Goal: Task Accomplishment & Management: Use online tool/utility

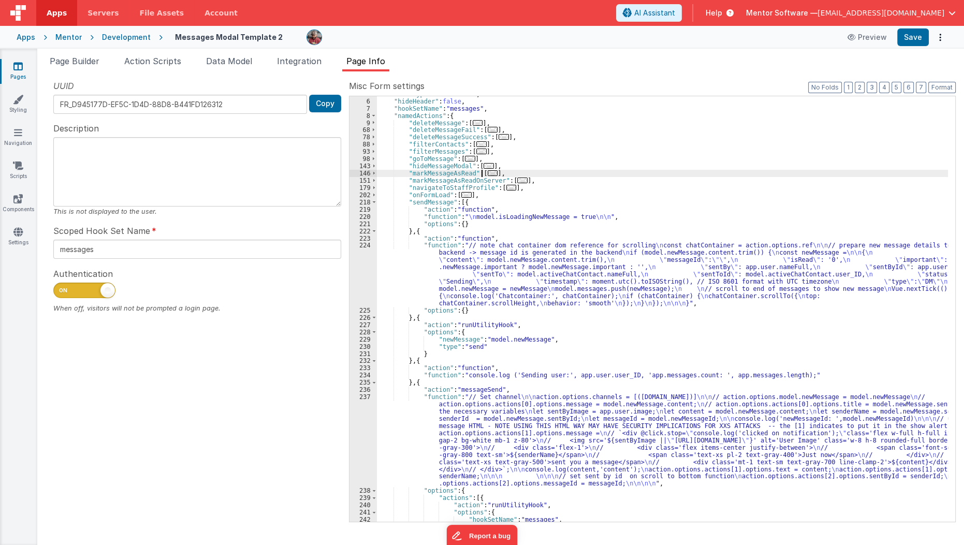
scroll to position [35, 0]
drag, startPoint x: 0, startPoint y: 0, endPoint x: 19, endPoint y: 74, distance: 76.0
click at [19, 74] on link "Pages" at bounding box center [17, 71] width 37 height 21
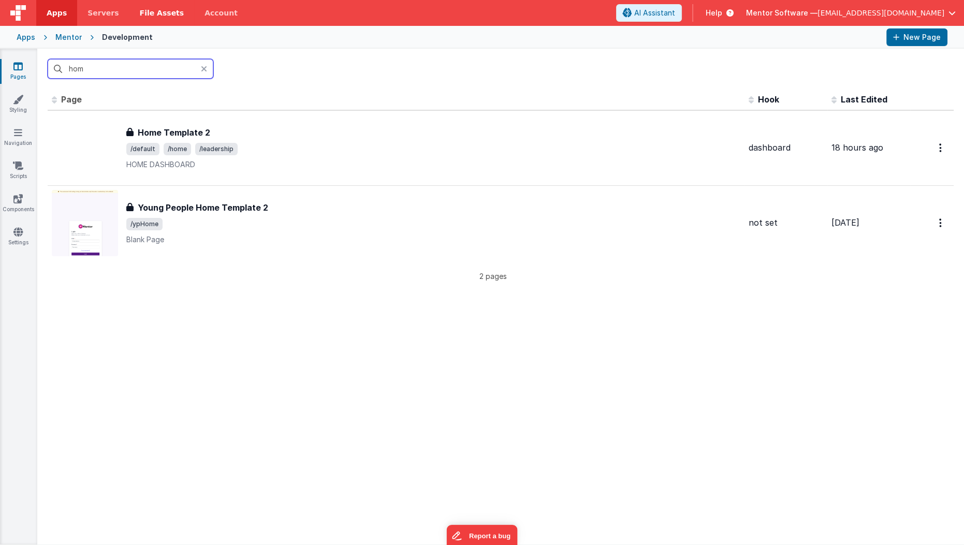
type input "hom"
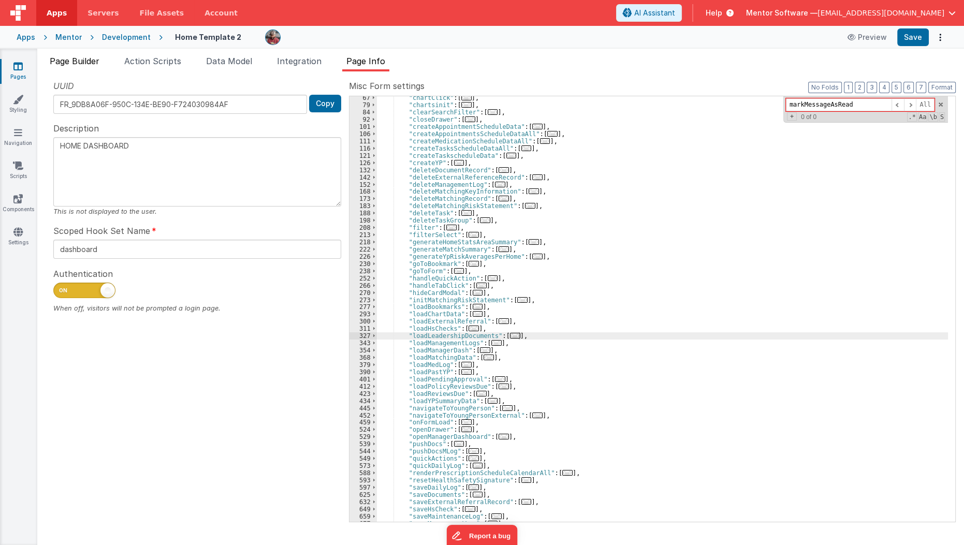
scroll to position [88, 0]
click at [78, 62] on span "Page Builder" at bounding box center [75, 61] width 50 height 10
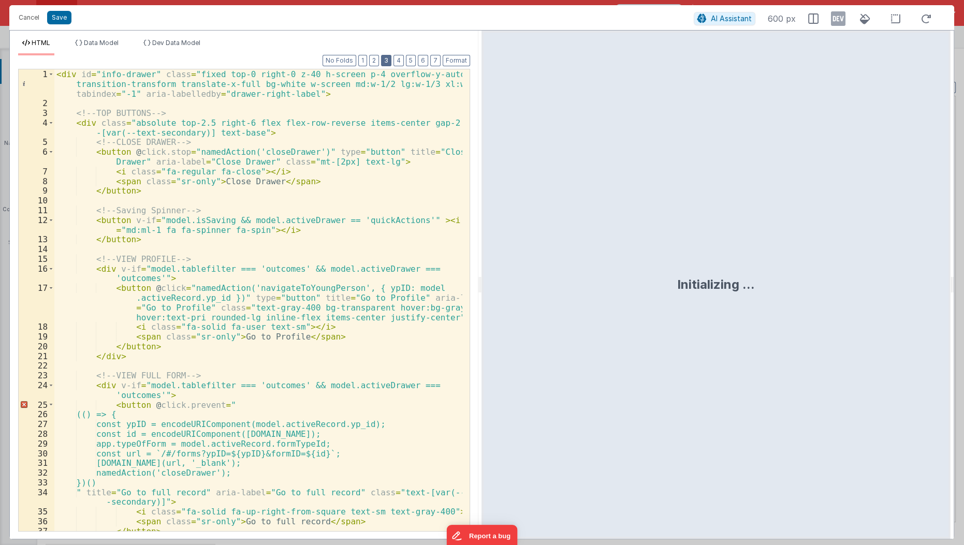
click at [389, 61] on button "3" at bounding box center [386, 60] width 10 height 11
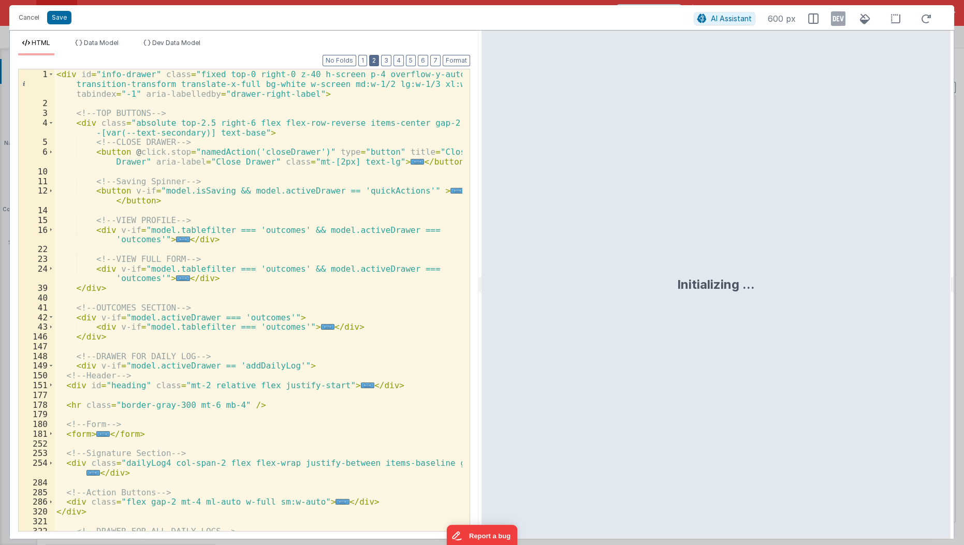
click at [377, 64] on button "2" at bounding box center [374, 60] width 10 height 11
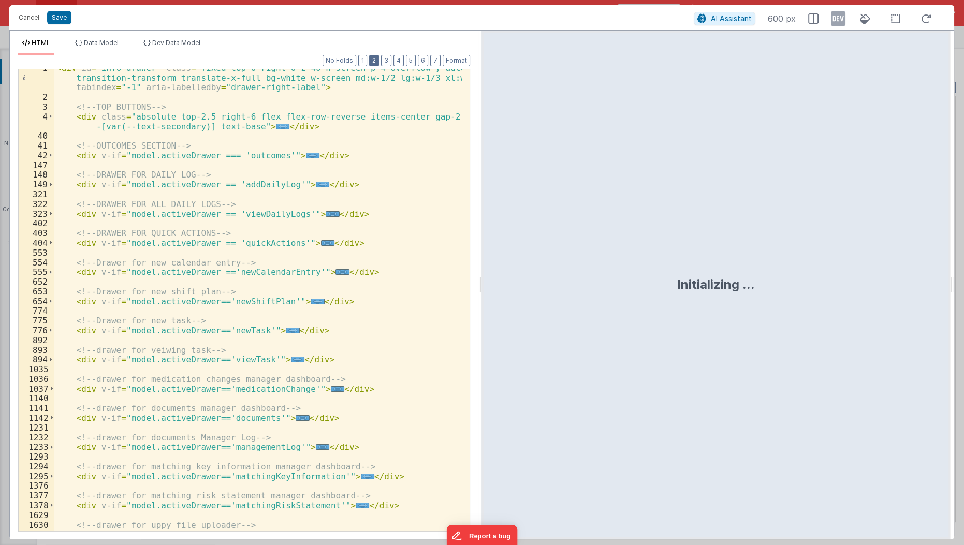
scroll to position [0, 0]
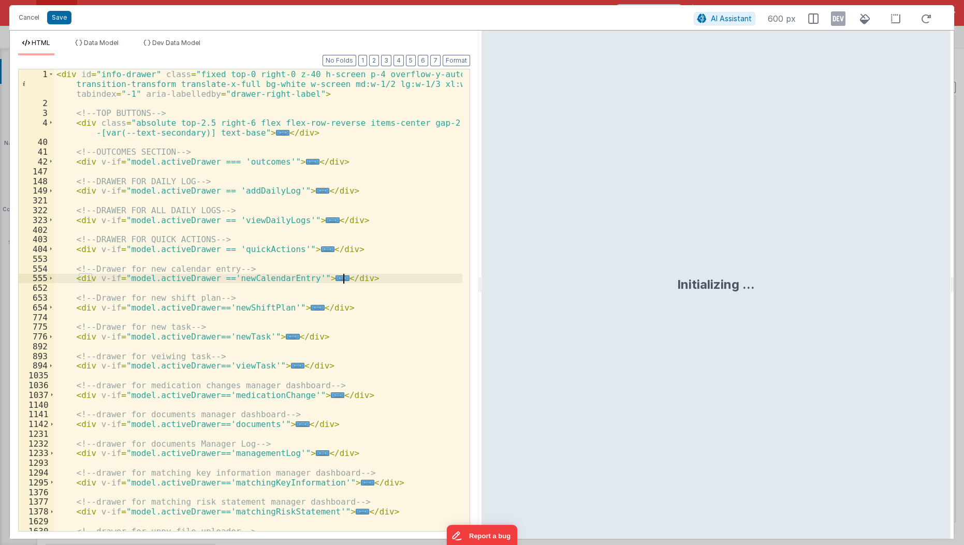
click at [342, 281] on div "< div id = "info-drawer" class = "fixed top-0 right-0 z-40 h-screen p-4 overflo…" at bounding box center [258, 320] width 409 height 502
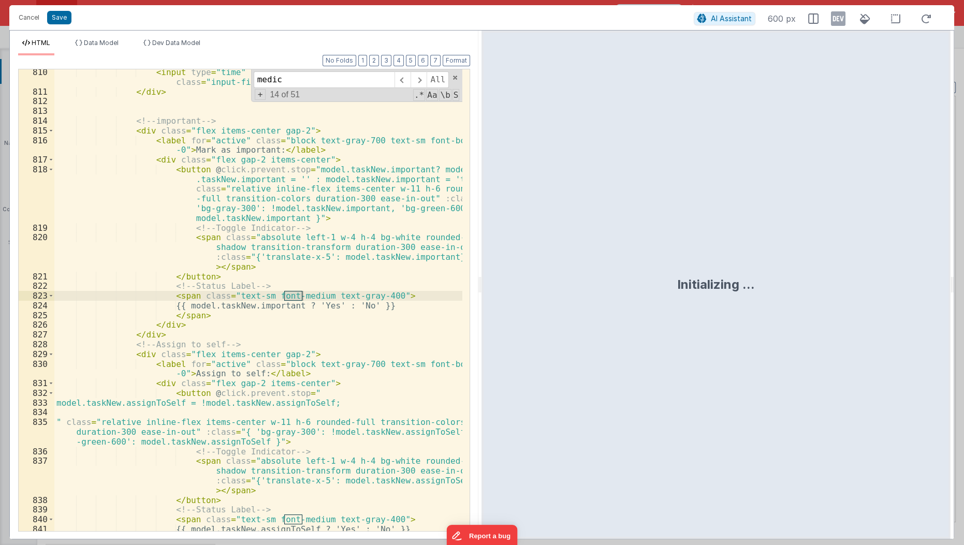
scroll to position [3134, 0]
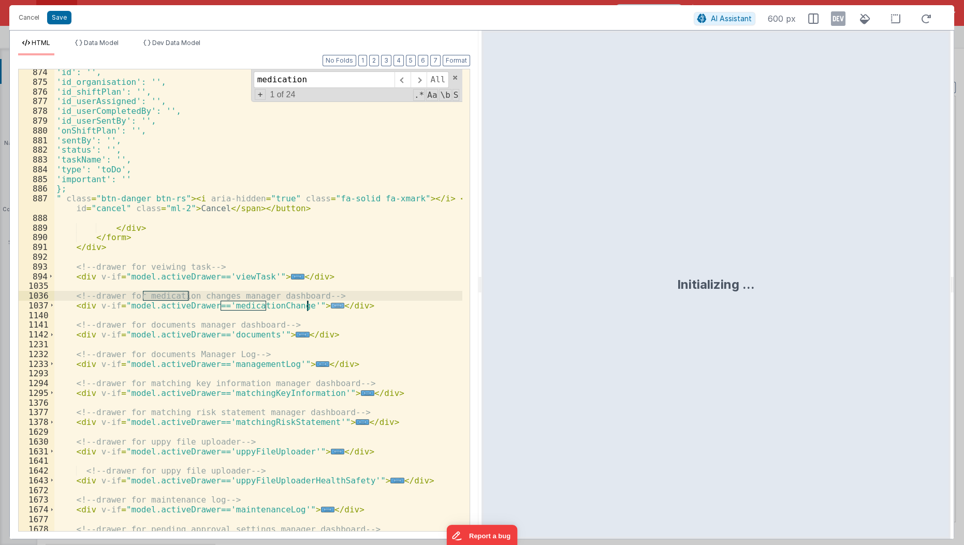
type input "medication"
click at [331, 304] on span "..." at bounding box center [337, 306] width 13 height 6
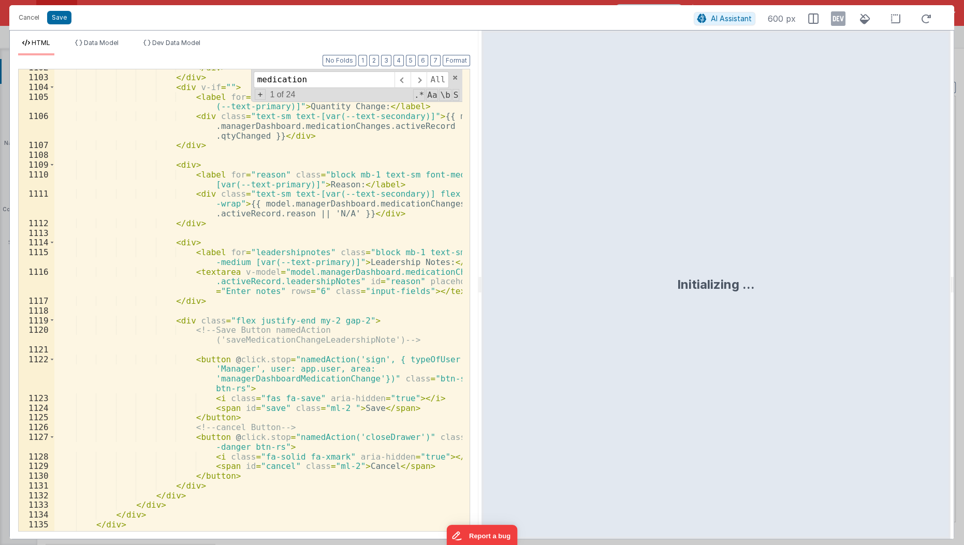
scroll to position [4258, 0]
click at [296, 386] on div "</ div > </ div > < div v-if = "" > < label for = "" class = "block mb-1 text-s…" at bounding box center [258, 304] width 409 height 483
click at [32, 17] on button "Cancel" at bounding box center [28, 17] width 31 height 14
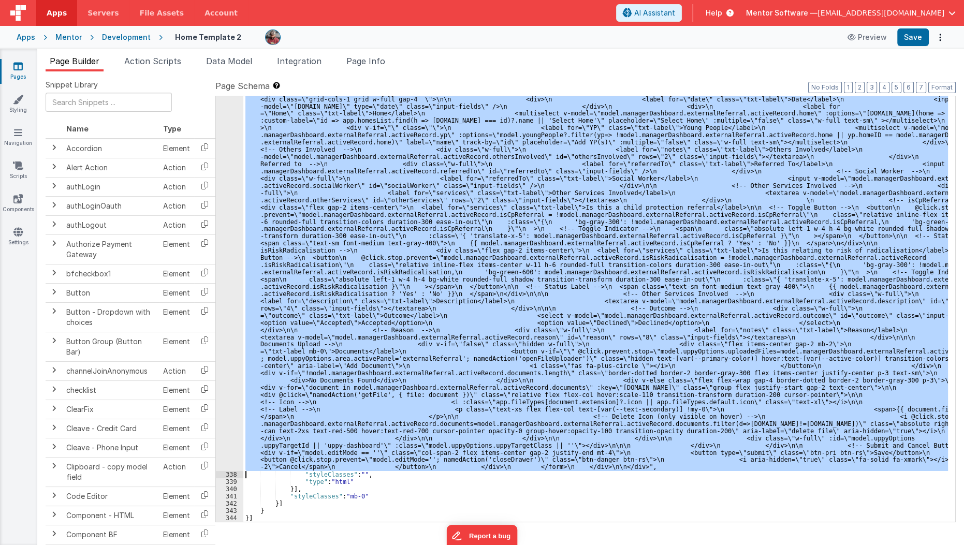
click at [345, 294] on div ""html" : "<div id= \" info-drawer \" class= \" fixed top-0 right-0 z-40 h-scree…" at bounding box center [595, 309] width 705 height 426
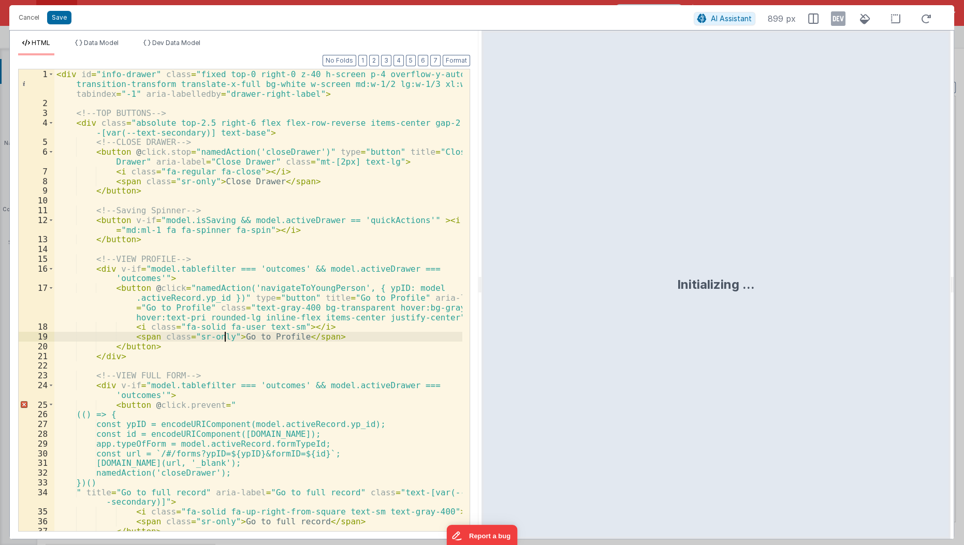
click at [227, 333] on div "< div id = "info-drawer" class = "fixed top-0 right-0 z-40 h-screen p-4 overflo…" at bounding box center [258, 320] width 409 height 502
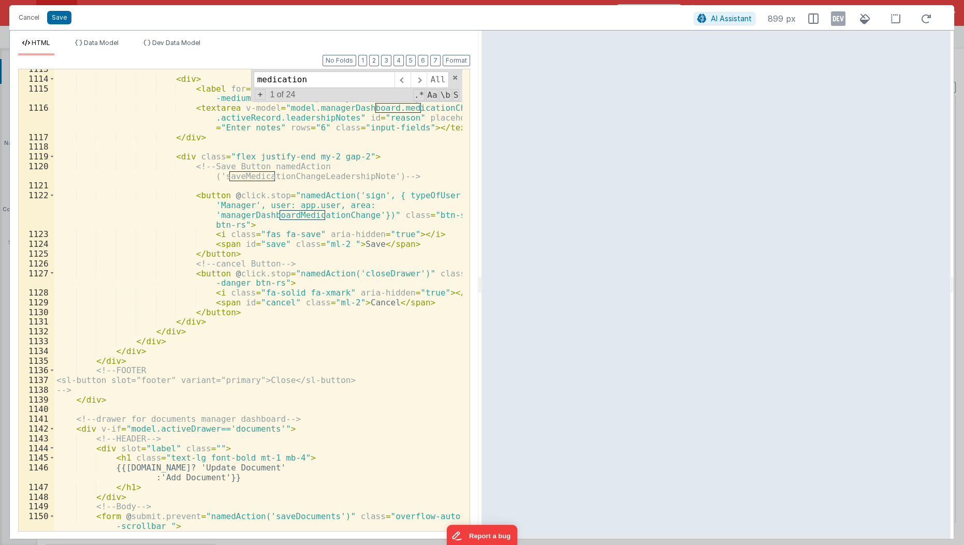
scroll to position [9976, 0]
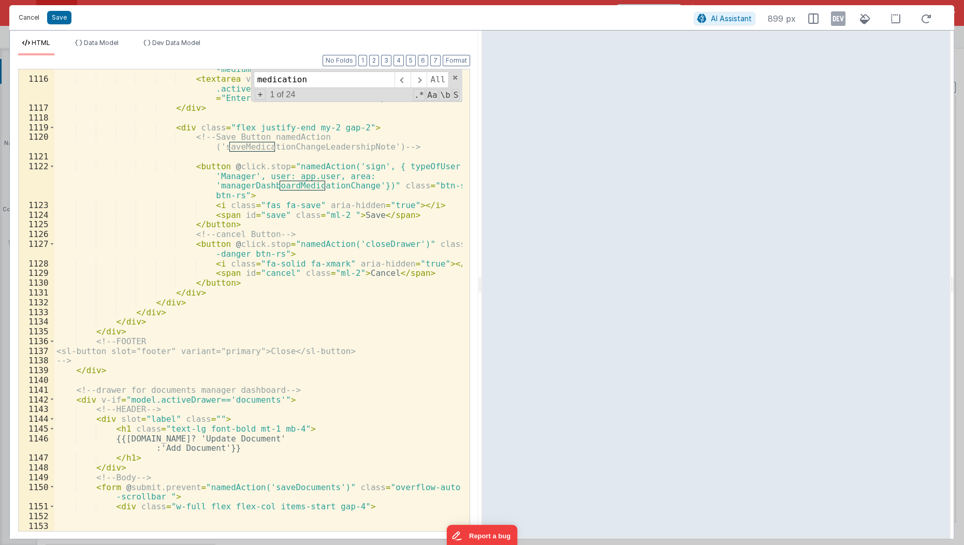
type input "medication"
click at [26, 18] on button "Cancel" at bounding box center [28, 17] width 31 height 14
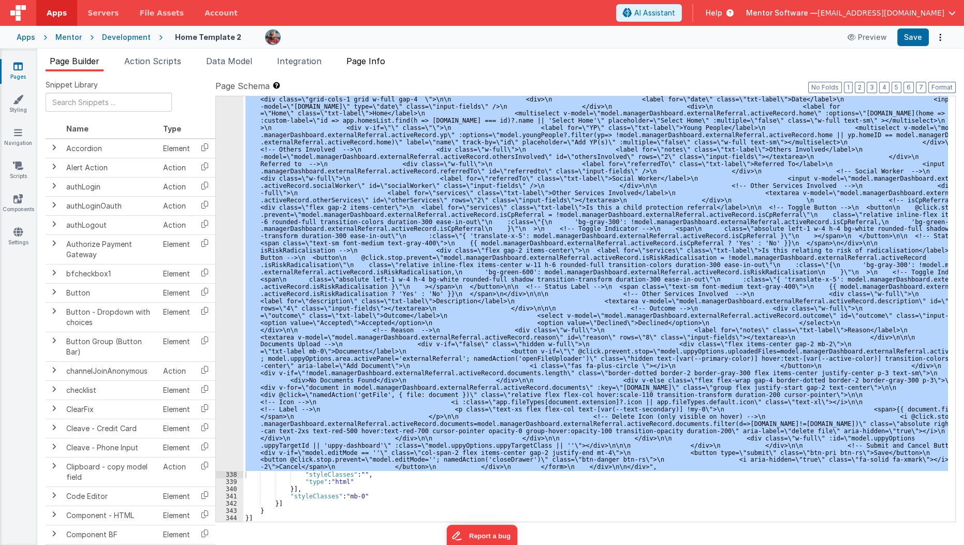
click at [366, 59] on span "Page Info" at bounding box center [365, 61] width 39 height 10
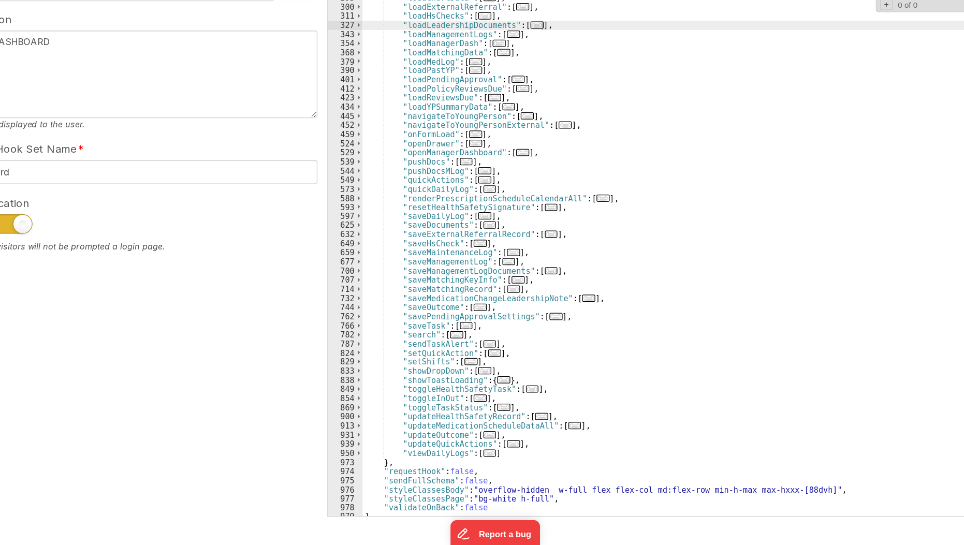
scroll to position [292, 0]
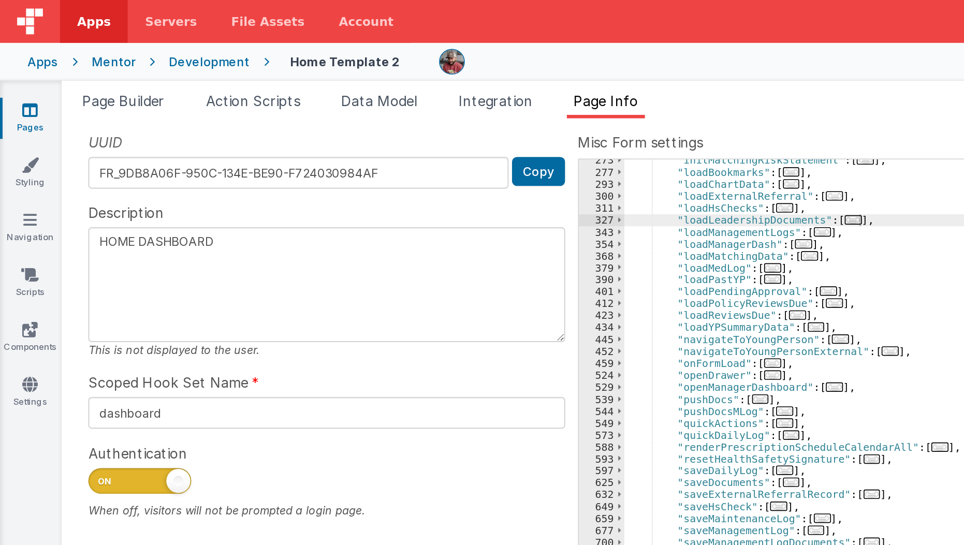
click at [369, 175] on div "273 277 293 300 311 327 343 354 368 379 390 401 412 423 434 445 452 459 524 529…" at bounding box center [652, 309] width 607 height 427
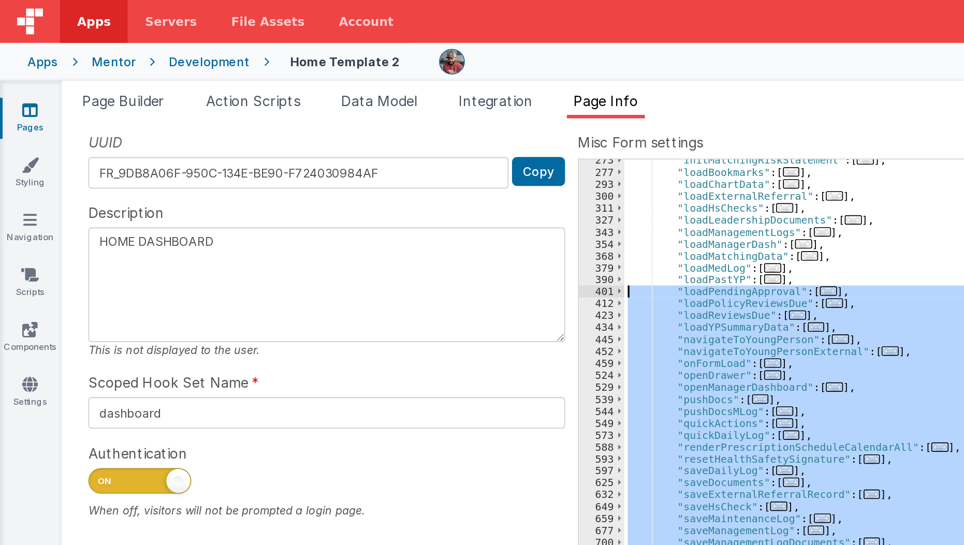
scroll to position [296, 0]
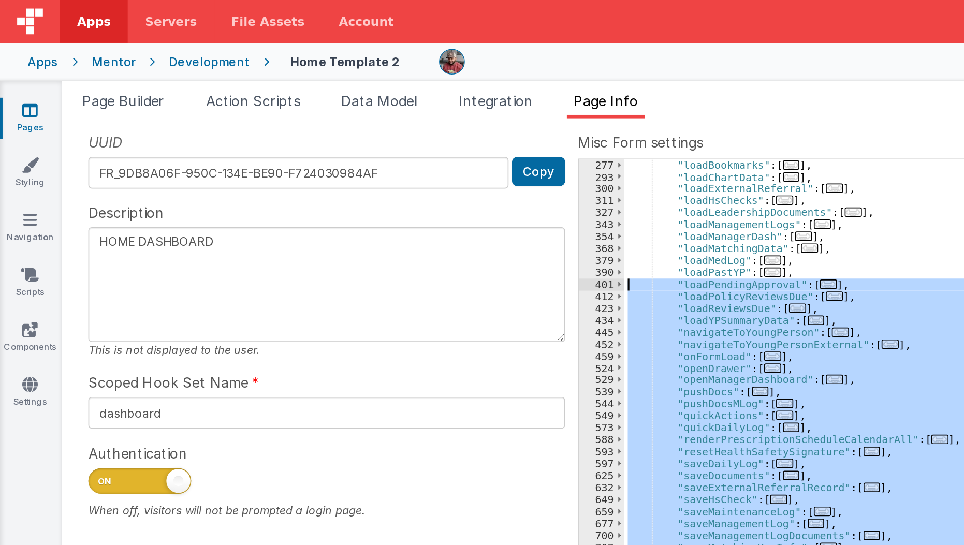
click at [546, 252] on div ""loadBookmarks" : [ ... ] , "loadChartData" : [ ... ] , "loadExternalReferral" …" at bounding box center [662, 309] width 571 height 426
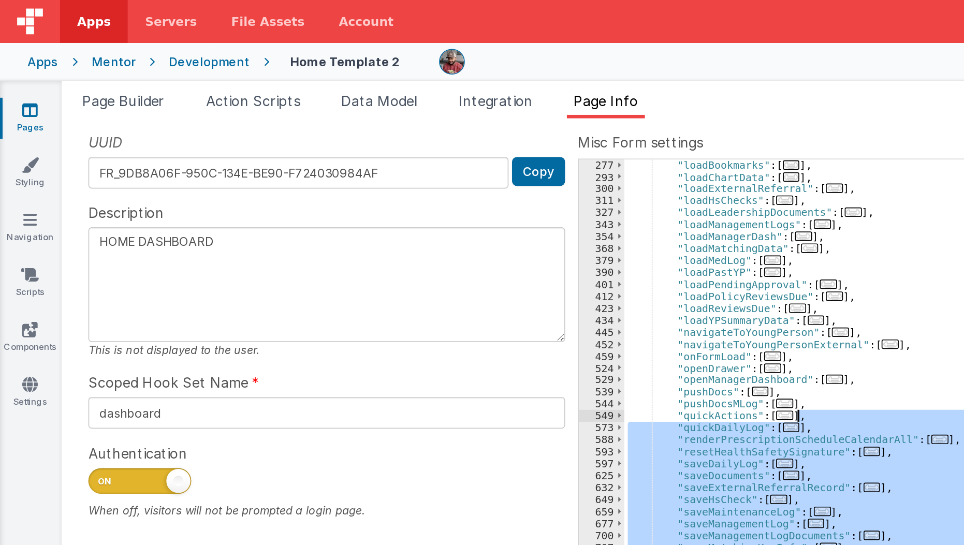
click at [546, 252] on div ""loadBookmarks" : [ ... ] , "loadChartData" : [ ... ] , "loadExternalReferral" …" at bounding box center [662, 309] width 571 height 426
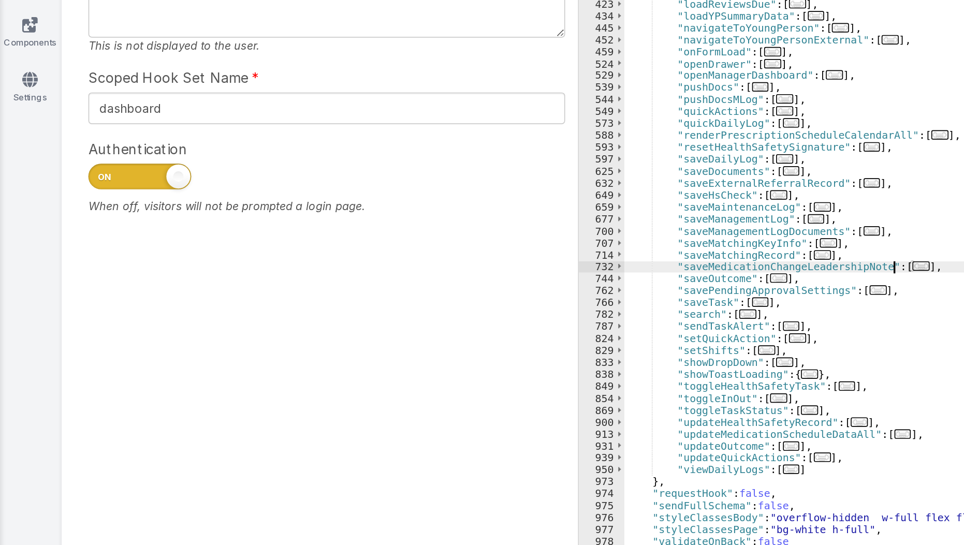
click at [551, 346] on span "..." at bounding box center [556, 345] width 10 height 6
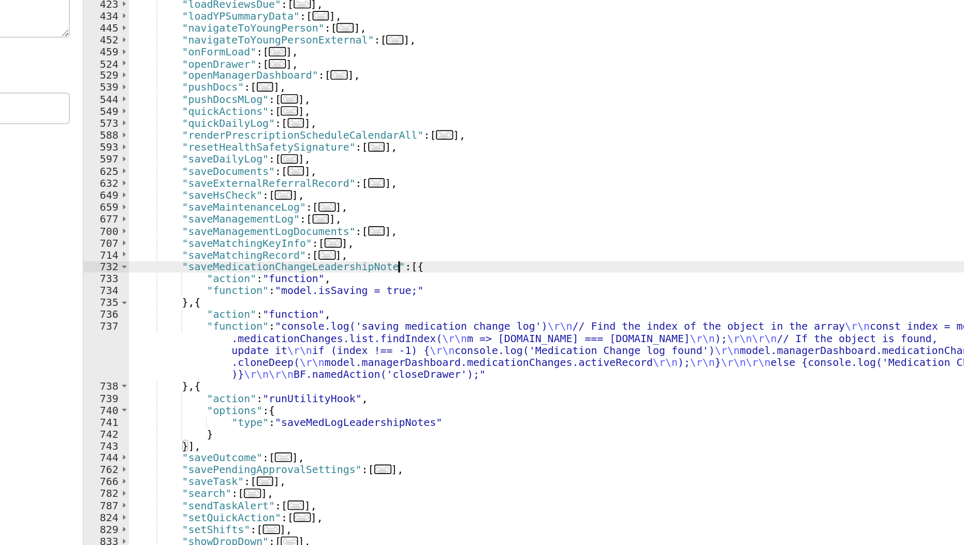
click at [688, 457] on div ""loadBookmarks" : [ ... ] , "loadChartData" : [ ... ] , "loadExternalReferral" …" at bounding box center [663, 316] width 572 height 440
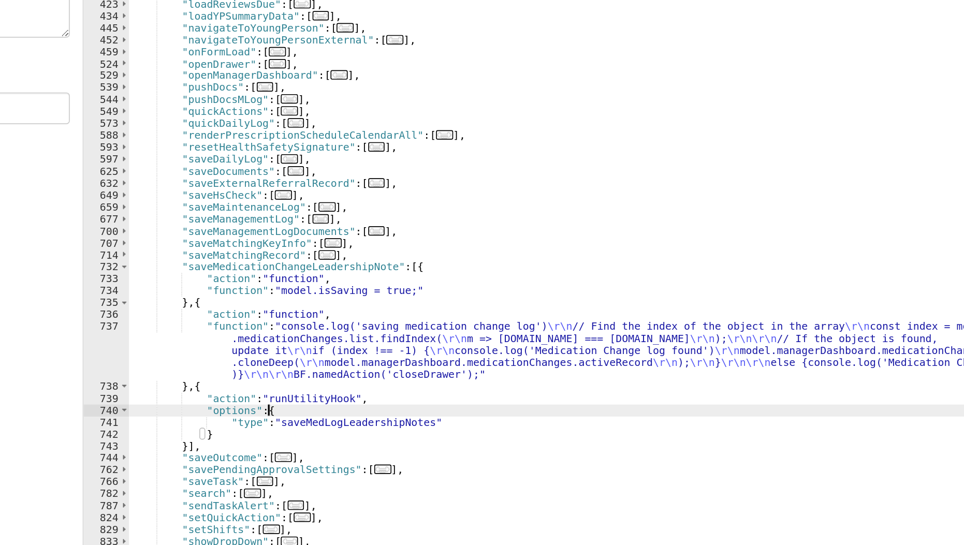
click at [484, 431] on div ""loadBookmarks" : [ ... ] , "loadChartData" : [ ... ] , "loadExternalReferral" …" at bounding box center [663, 316] width 572 height 440
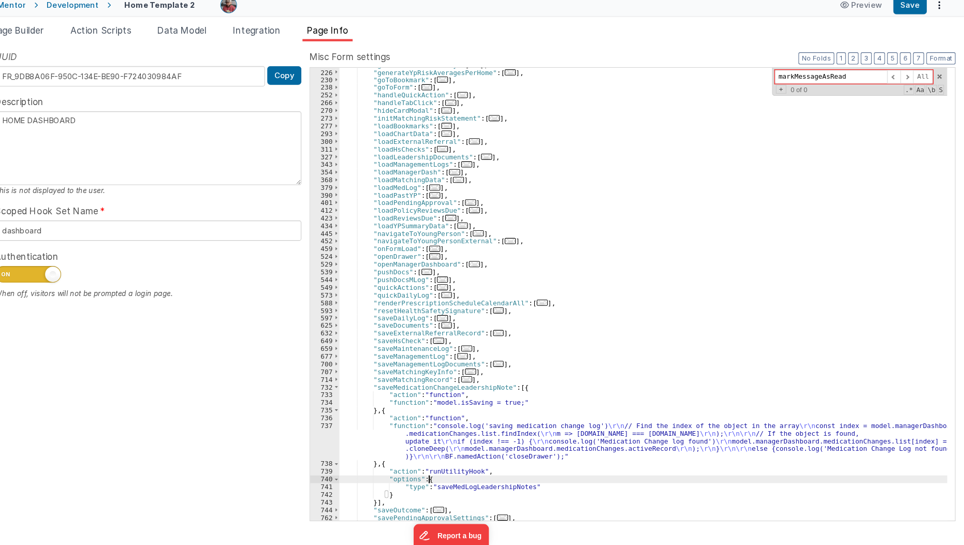
scroll to position [238, 0]
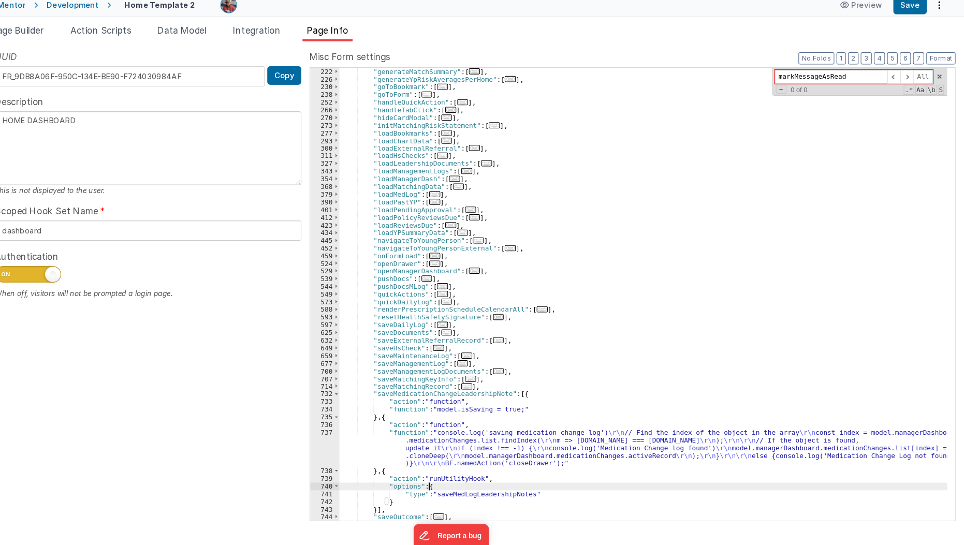
type textarea "HOME DASHBOARD"
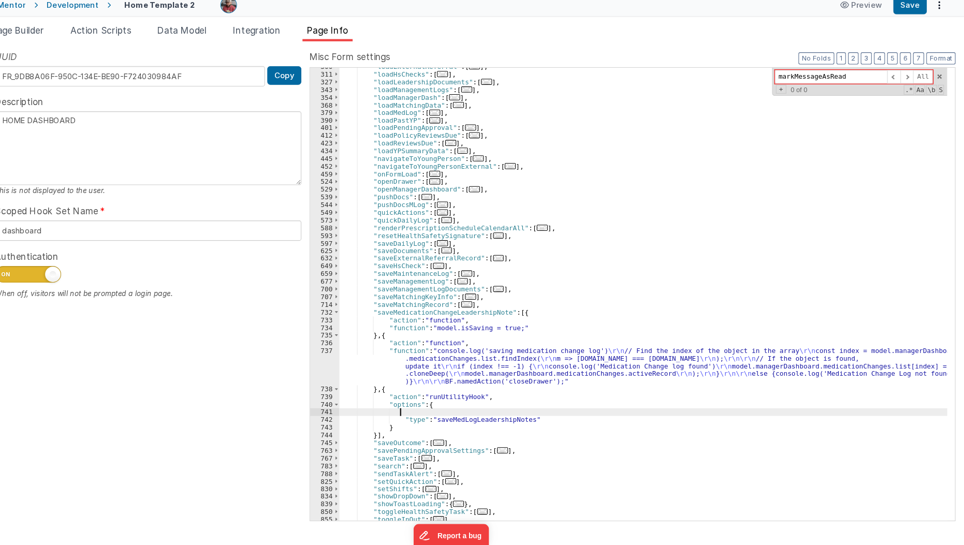
scroll to position [316, 0]
click at [529, 418] on div ""loadExternalReferral" : [ ... ] , "loadHsChecks" : [ ... ] , "loadLeadershipDo…" at bounding box center [663, 311] width 572 height 440
type textarea "HOME DASHBOARD"
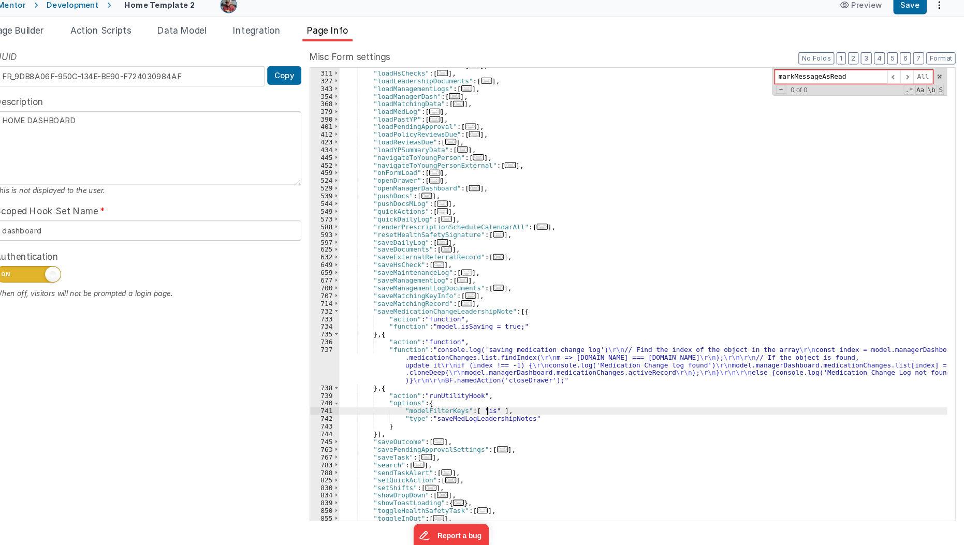
type textarea "HOME DASHBOARD"
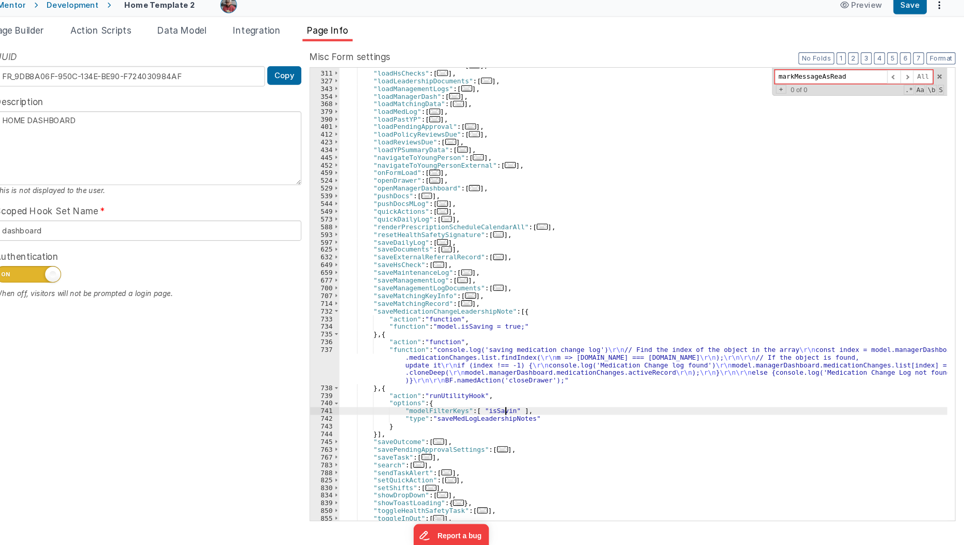
type textarea "HOME DASHBOARD"
click at [903, 37] on button "Save" at bounding box center [913, 37] width 32 height 18
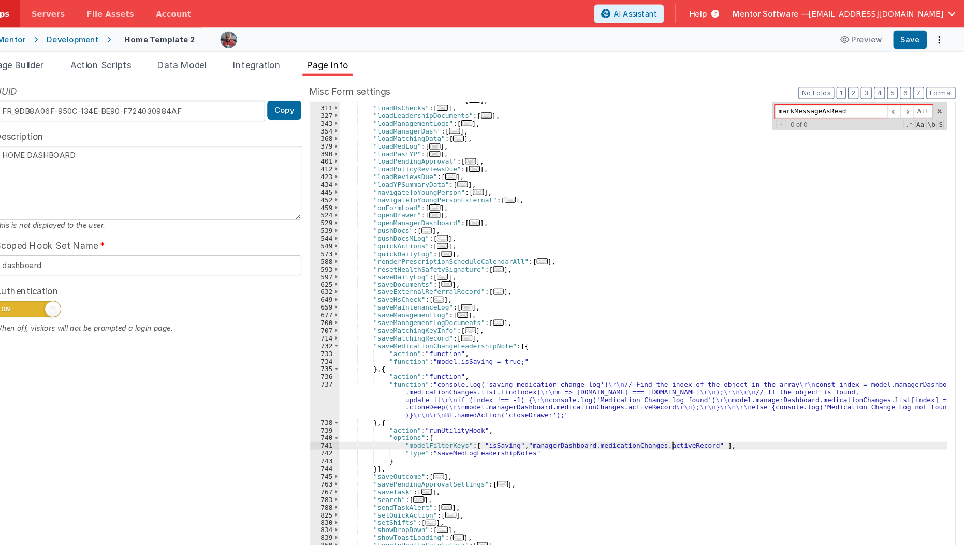
click at [688, 383] on div ""loadExternalReferral" : [ ... ] , "loadHsChecks" : [ ... ] , "loadLeadershipDo…" at bounding box center [663, 311] width 572 height 440
click at [692, 421] on div ""loadExternalReferral" : [ ... ] , "loadHsChecks" : [ ... ] , "loadLeadershipDo…" at bounding box center [663, 311] width 572 height 440
click at [909, 36] on button "Save" at bounding box center [913, 37] width 32 height 18
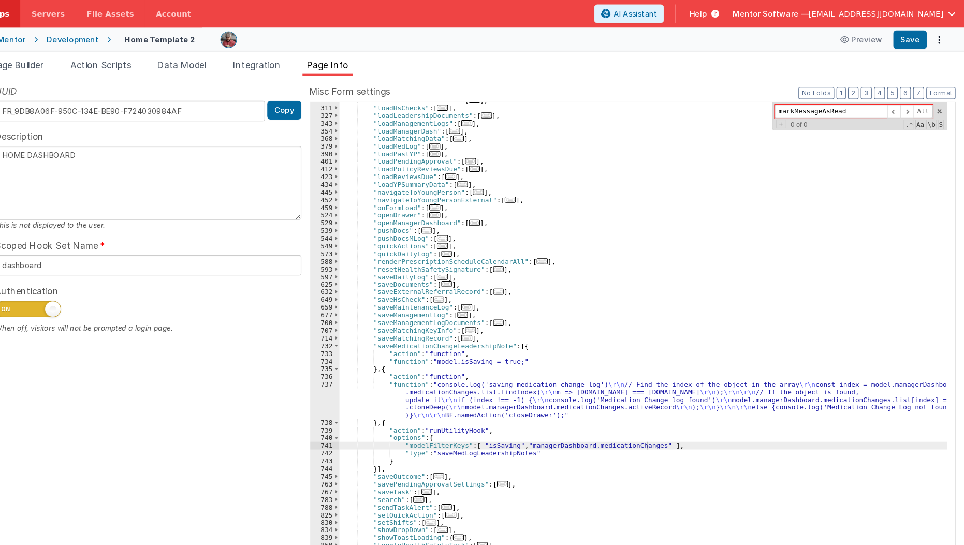
click at [675, 418] on div ""loadExternalReferral" : [ ... ] , "loadHsChecks" : [ ... ] , "loadLeadershipDo…" at bounding box center [663, 311] width 572 height 440
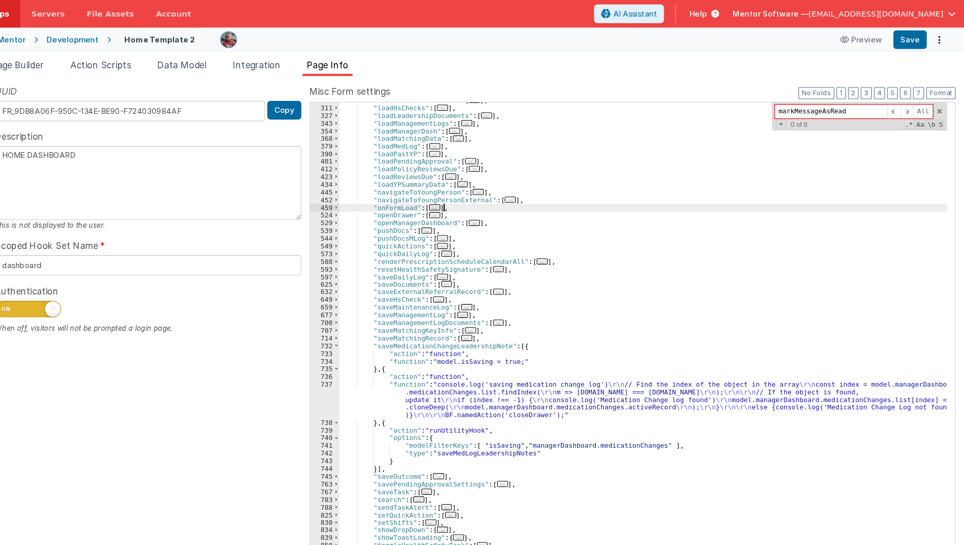
click at [827, 197] on div ""loadExternalReferral" : [ ... ] , "loadHsChecks" : [ ... ] , "loadLeadershipDo…" at bounding box center [663, 311] width 572 height 440
click at [914, 36] on button "Save" at bounding box center [913, 37] width 32 height 18
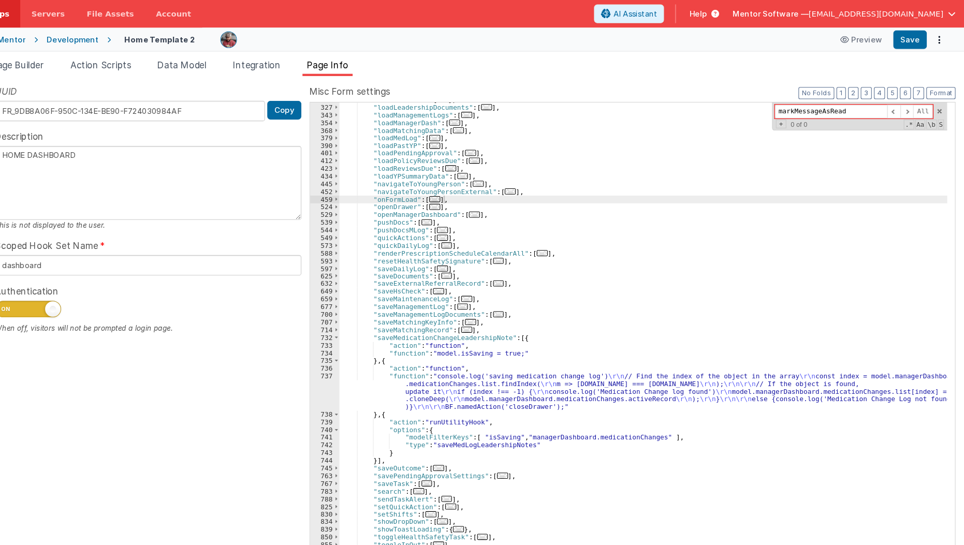
scroll to position [360, 0]
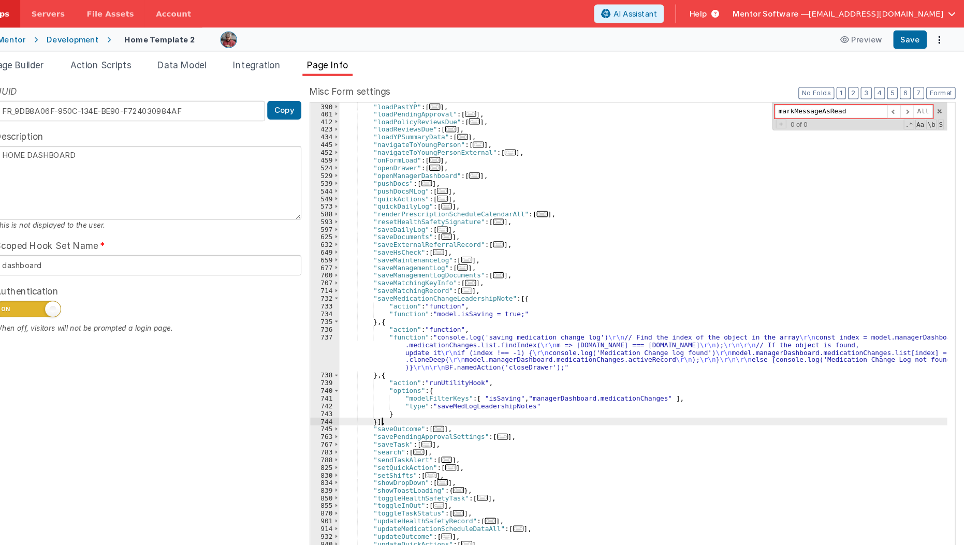
click at [464, 399] on div ""loadMedLog" : [ ... ] , "loadPastYP" : [ ... ] , "loadPendingApproval" : [ ...…" at bounding box center [663, 310] width 572 height 440
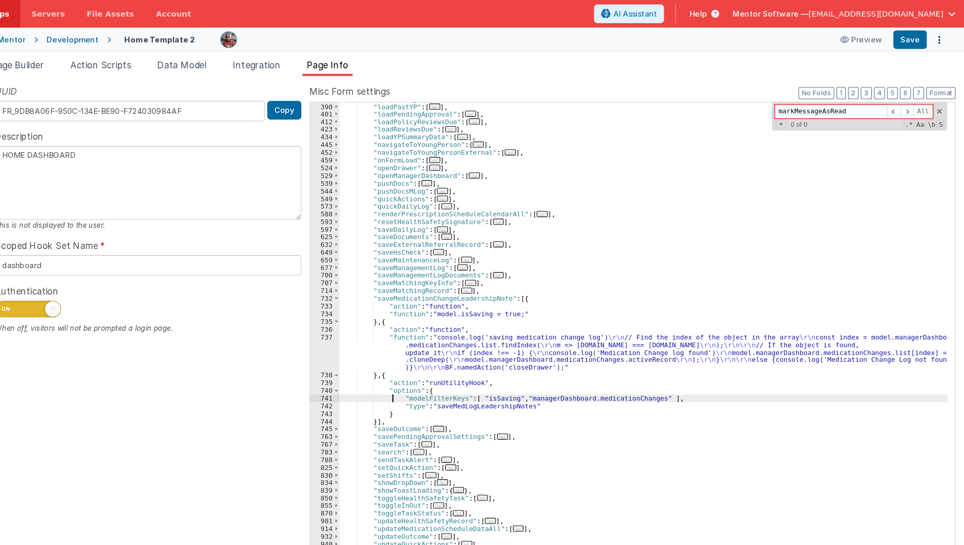
click at [428, 370] on div ""loadMedLog" : [ ... ] , "loadPastYP" : [ ... ] , "loadPendingApproval" : [ ...…" at bounding box center [663, 310] width 572 height 440
type textarea "HOME DASHBOARD"
click at [904, 35] on button "Save" at bounding box center [913, 37] width 32 height 18
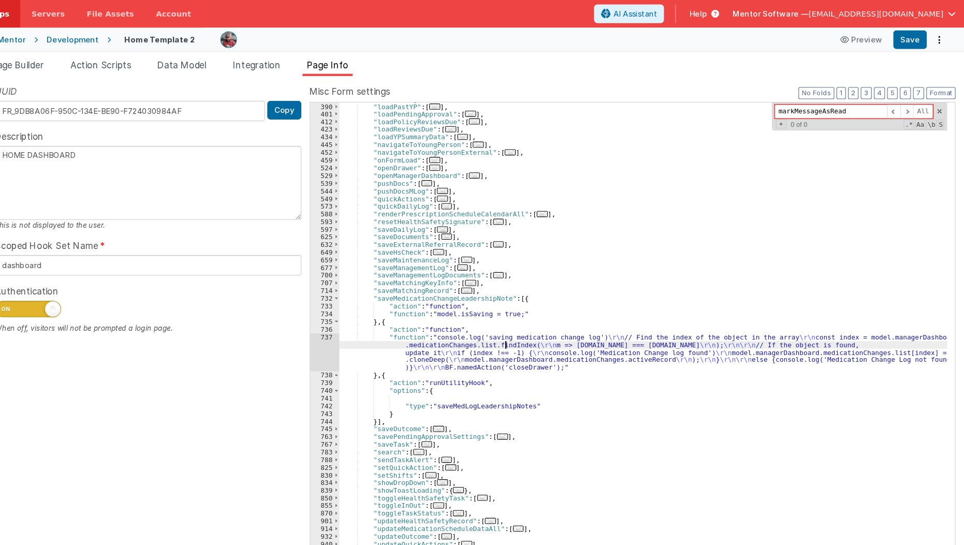
click at [533, 322] on div ""loadMedLog" : [ ... ] , "loadPastYP" : [ ... ] , "loadPendingApproval" : [ ...…" at bounding box center [663, 310] width 572 height 440
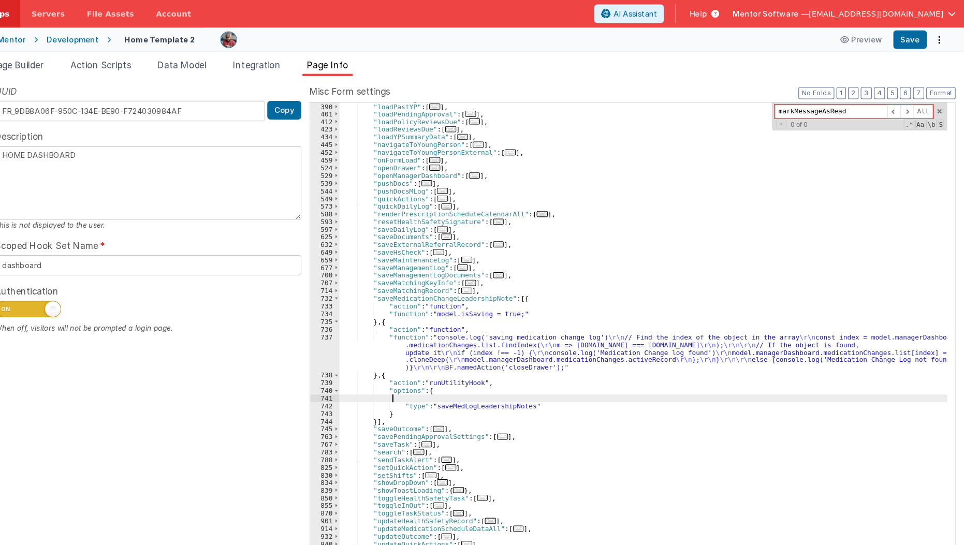
click at [454, 375] on div ""loadMedLog" : [ ... ] , "loadPastYP" : [ ... ] , "loadPendingApproval" : [ ...…" at bounding box center [663, 310] width 572 height 440
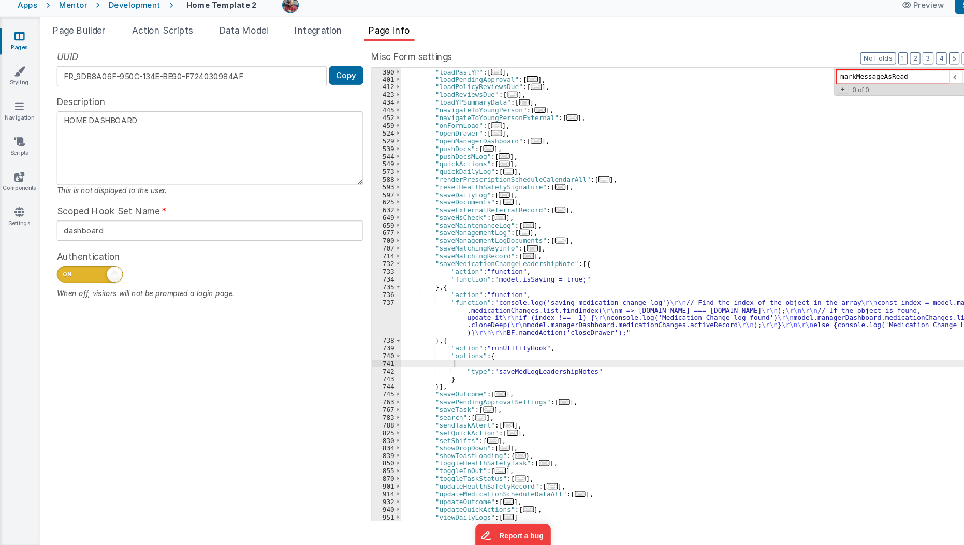
click at [20, 66] on icon at bounding box center [17, 66] width 9 height 10
